Goal: Transaction & Acquisition: Purchase product/service

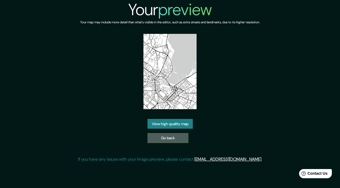
click at [168, 141] on link "Go back" at bounding box center [167, 138] width 41 height 10
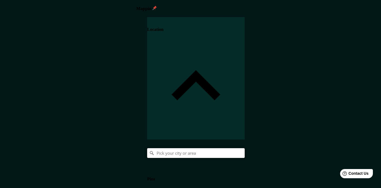
click at [245, 148] on input "Pick your city or area" at bounding box center [196, 153] width 98 height 10
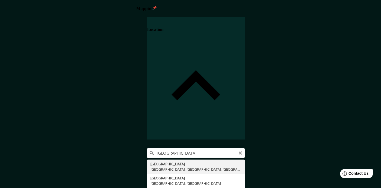
type input "London, Greater London, England, United Kingdom"
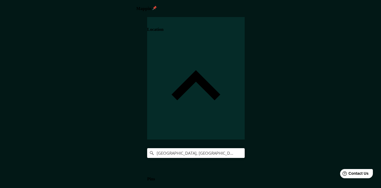
click at [309, 160] on body "Mappin Location London, Greater London, England, United Kingdom Pins Style Layo…" at bounding box center [190, 94] width 381 height 188
type input "a4"
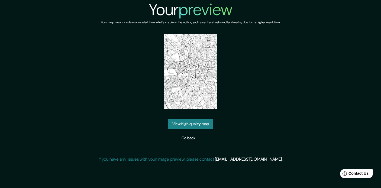
click at [187, 122] on link "View high quality map" at bounding box center [190, 124] width 45 height 10
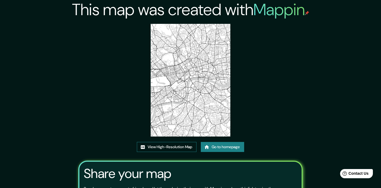
click at [161, 146] on link "View High-Resolution Map" at bounding box center [167, 147] width 60 height 10
